Goal: Obtain resource: Obtain resource

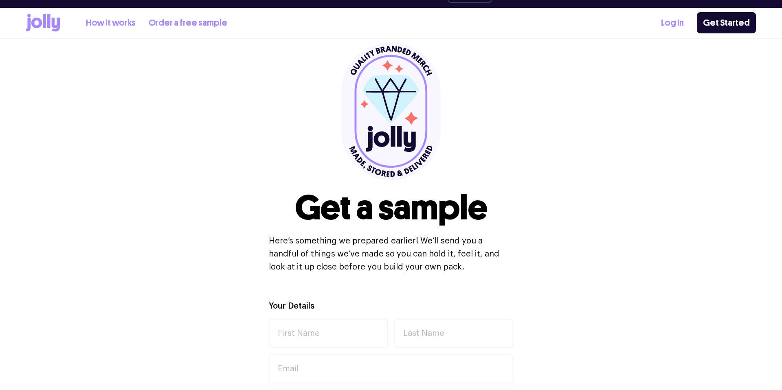
scroll to position [6, 0]
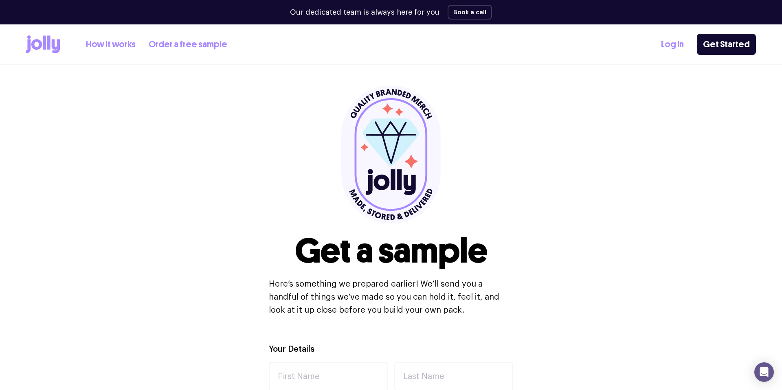
click at [114, 45] on link "How it works" at bounding box center [111, 44] width 50 height 13
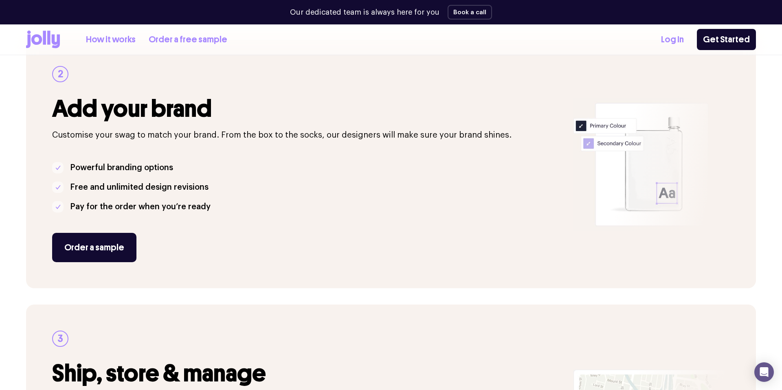
scroll to position [438, 0]
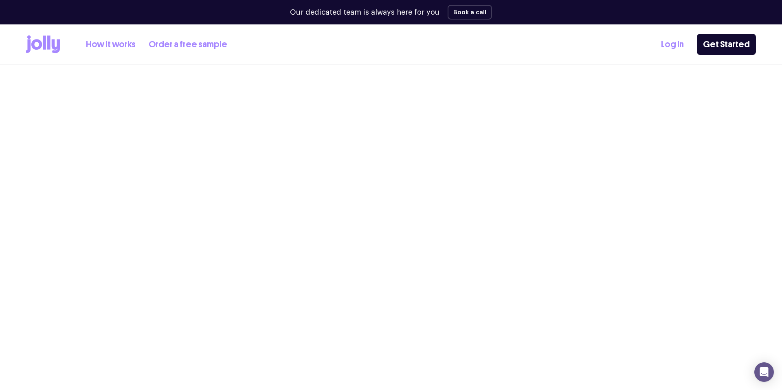
scroll to position [6, 0]
